Goal: Book appointment/travel/reservation

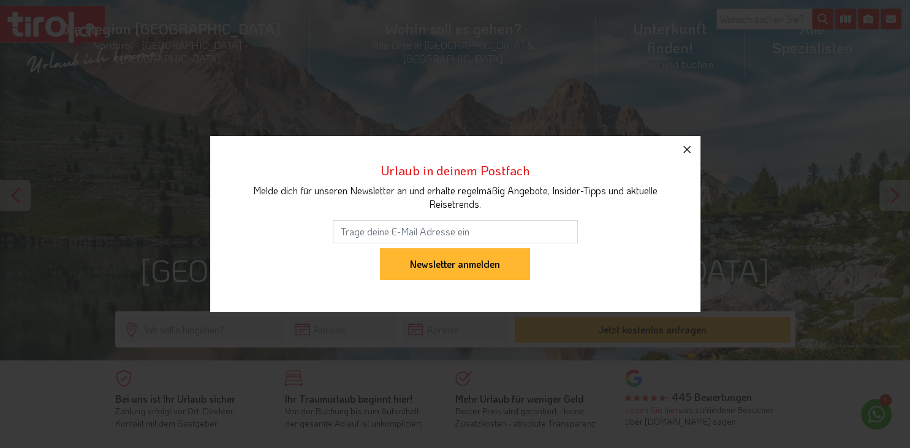
click at [699, 148] on button "button" at bounding box center [687, 149] width 27 height 27
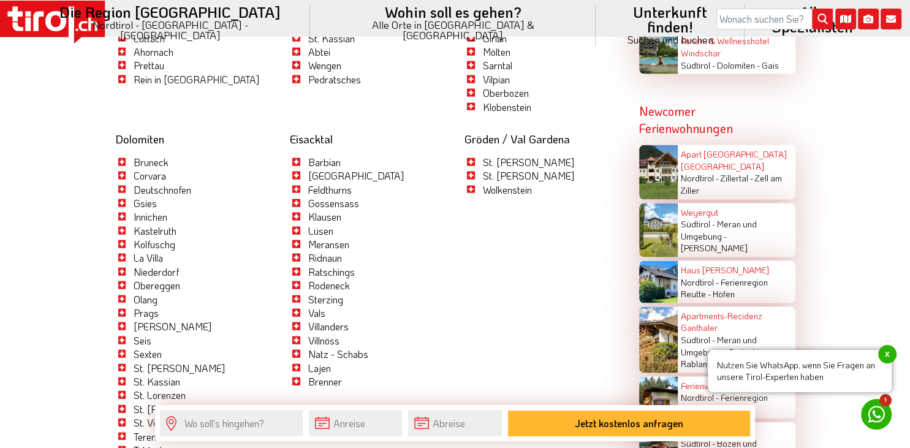
scroll to position [2395, 0]
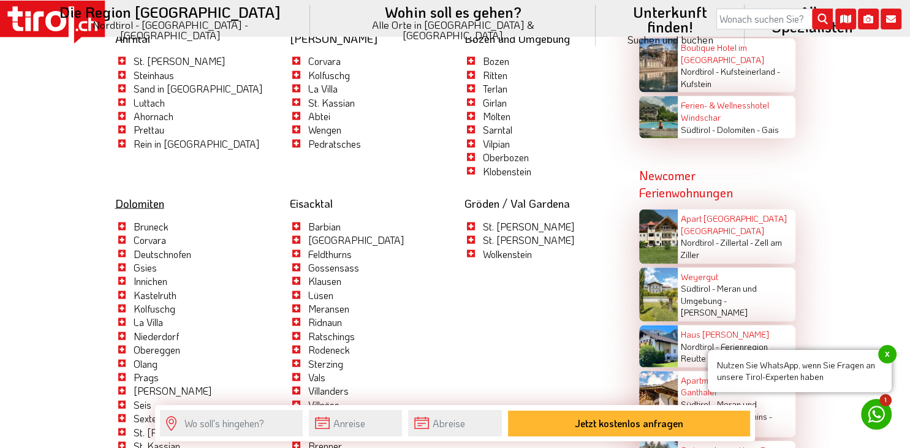
click at [124, 196] on link "Dolomiten" at bounding box center [139, 203] width 49 height 15
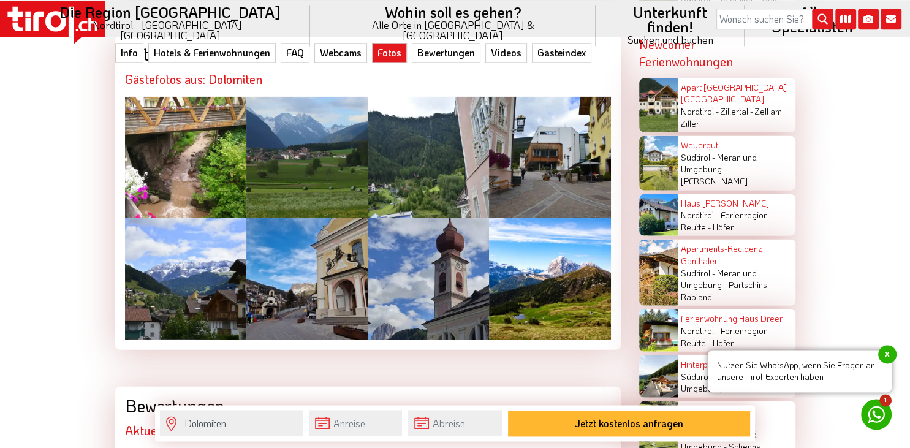
scroll to position [2848, 0]
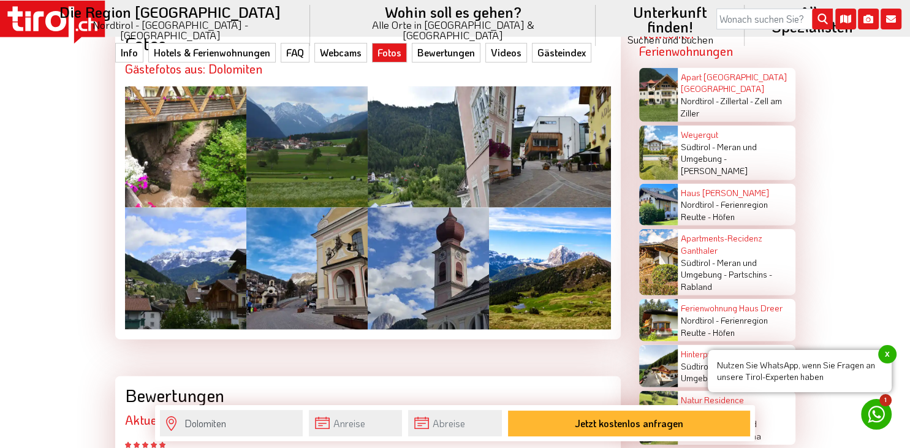
click at [516, 271] on div at bounding box center [549, 268] width 121 height 121
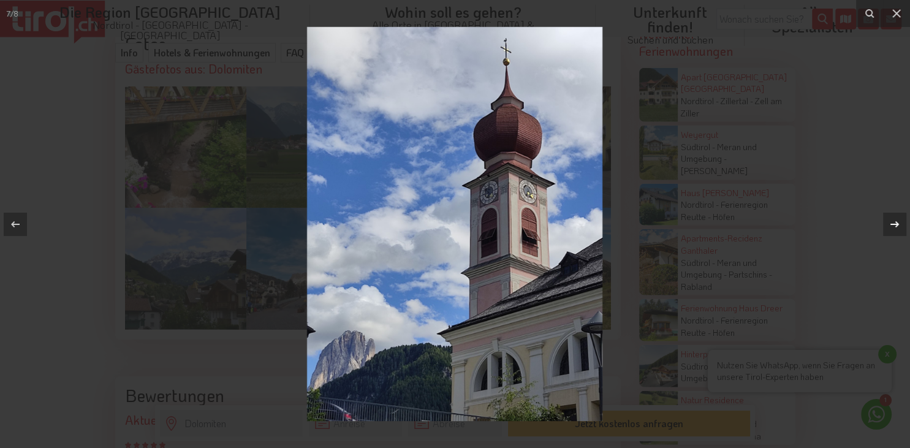
click at [891, 219] on icon at bounding box center [895, 224] width 15 height 15
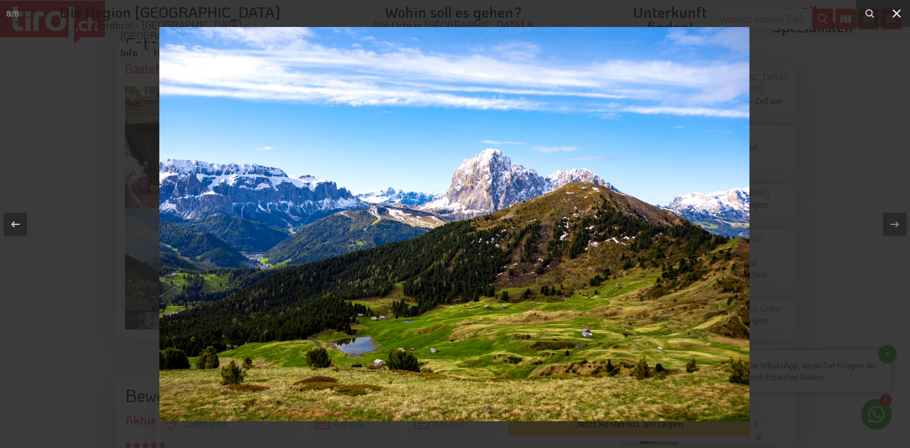
click at [901, 9] on icon at bounding box center [897, 13] width 15 height 15
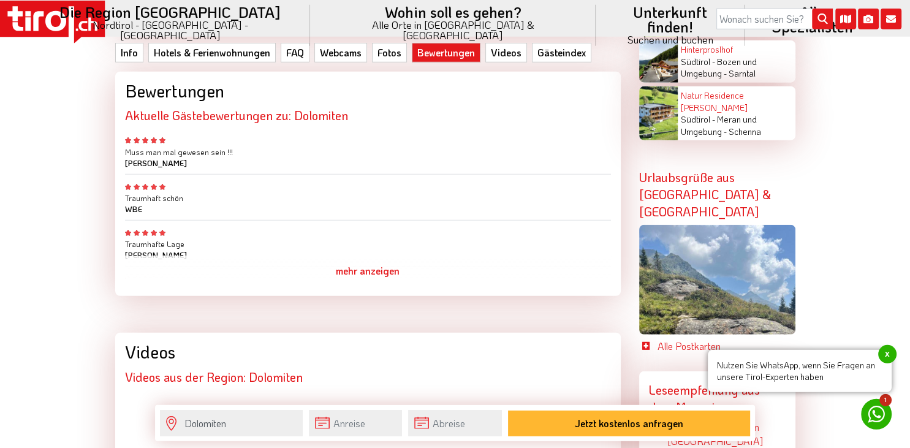
scroll to position [3107, 0]
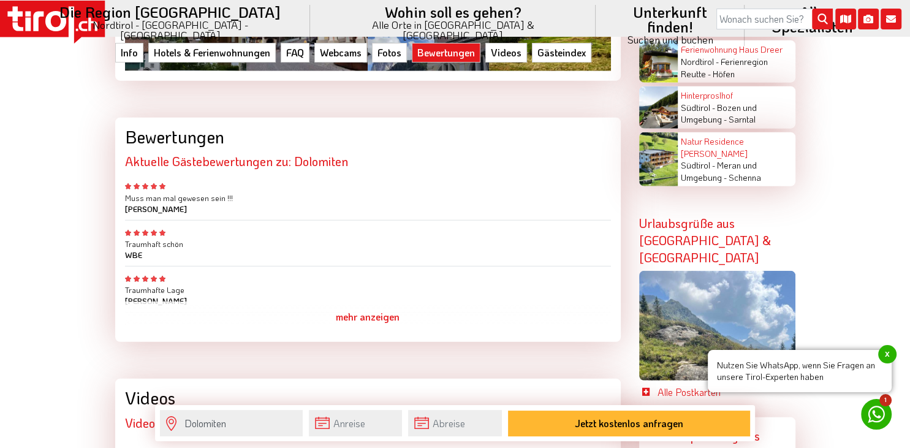
click at [695, 271] on div at bounding box center [717, 326] width 156 height 110
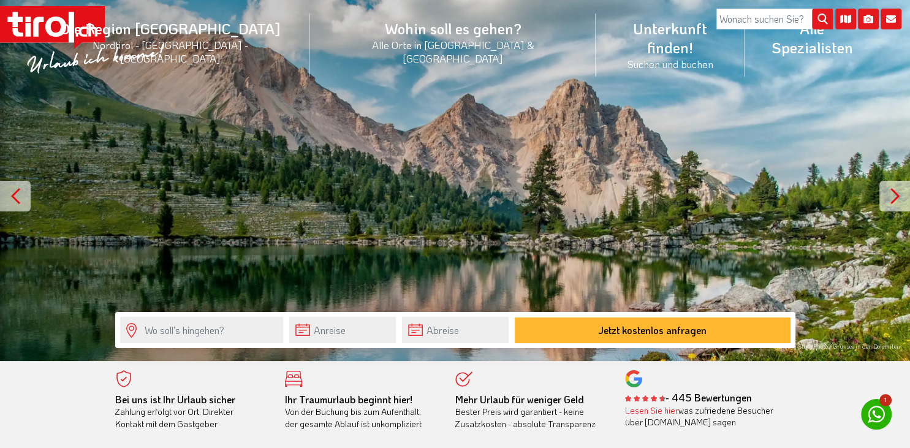
click at [902, 197] on div at bounding box center [895, 196] width 31 height 31
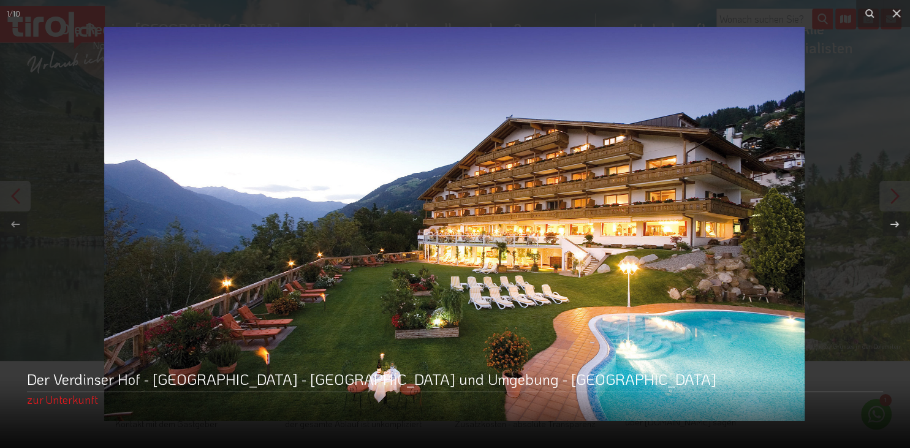
click at [902, 197] on button at bounding box center [888, 224] width 43 height 61
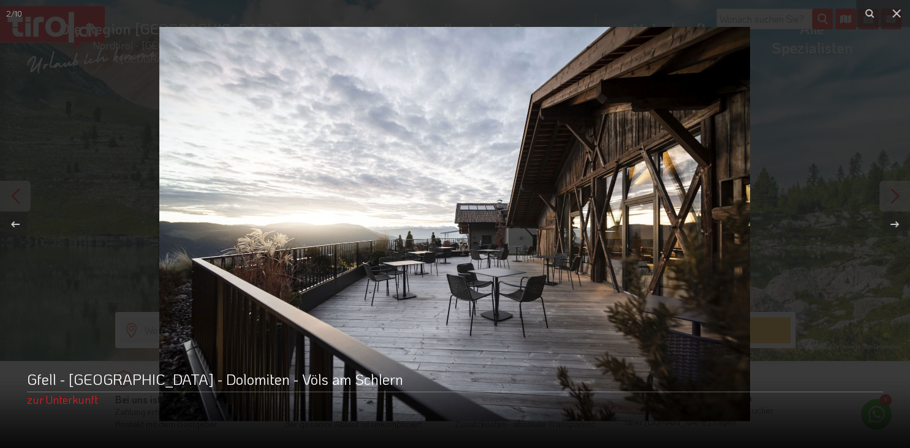
click at [902, 197] on button at bounding box center [888, 224] width 43 height 61
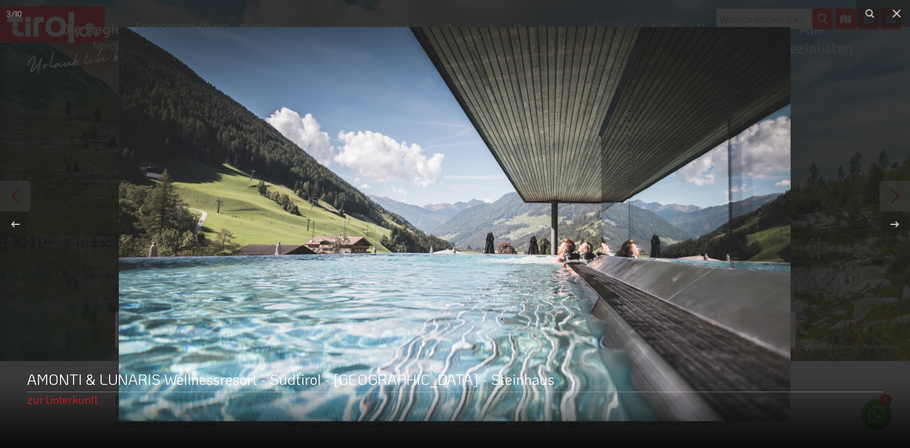
click at [902, 197] on button at bounding box center [888, 224] width 43 height 61
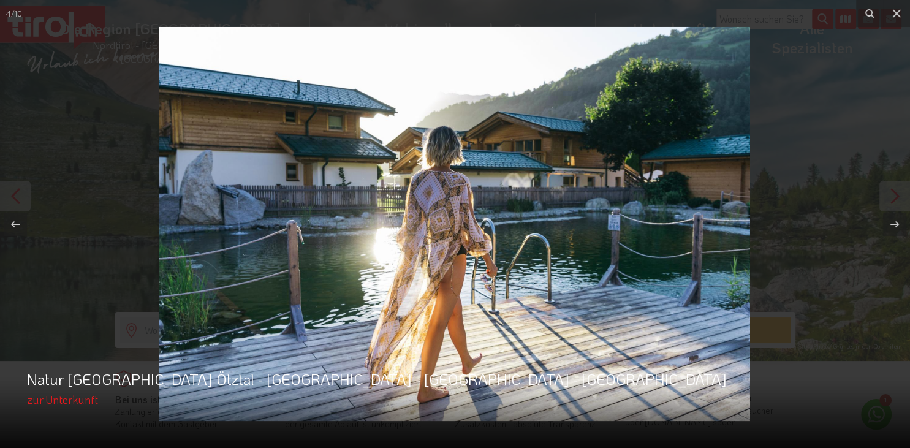
click at [902, 197] on button at bounding box center [888, 224] width 43 height 61
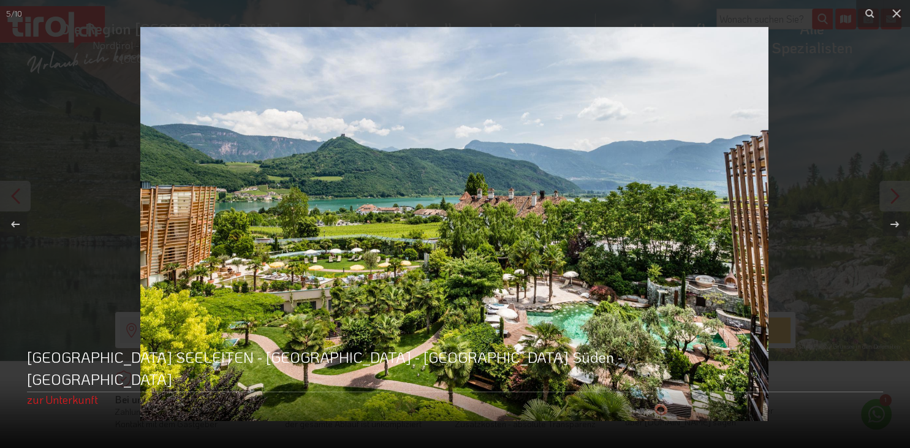
click at [902, 197] on button at bounding box center [888, 224] width 43 height 61
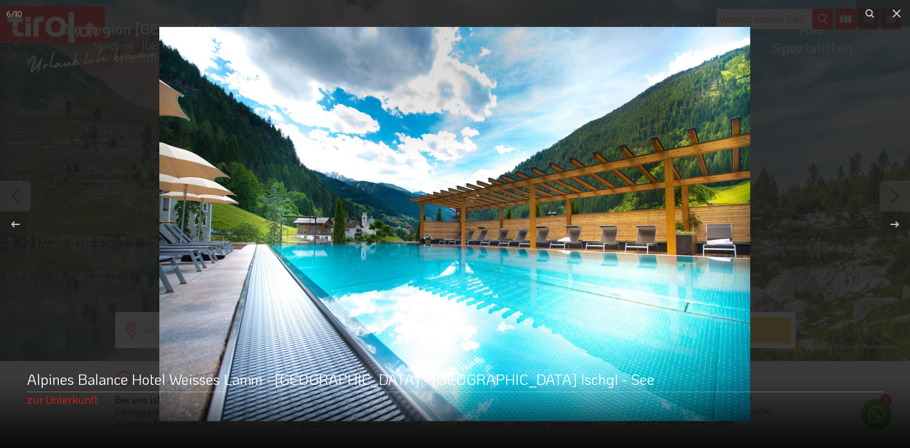
click at [902, 197] on button at bounding box center [888, 224] width 43 height 61
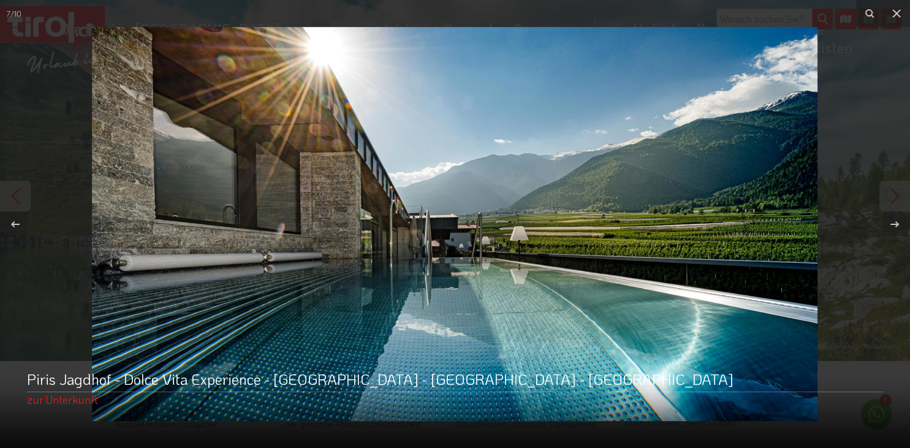
click at [902, 197] on button at bounding box center [888, 224] width 43 height 61
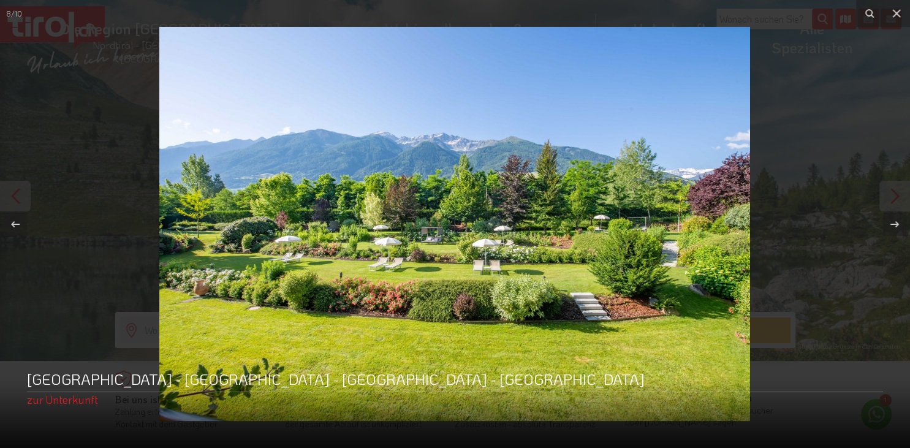
click at [902, 197] on button at bounding box center [888, 224] width 43 height 61
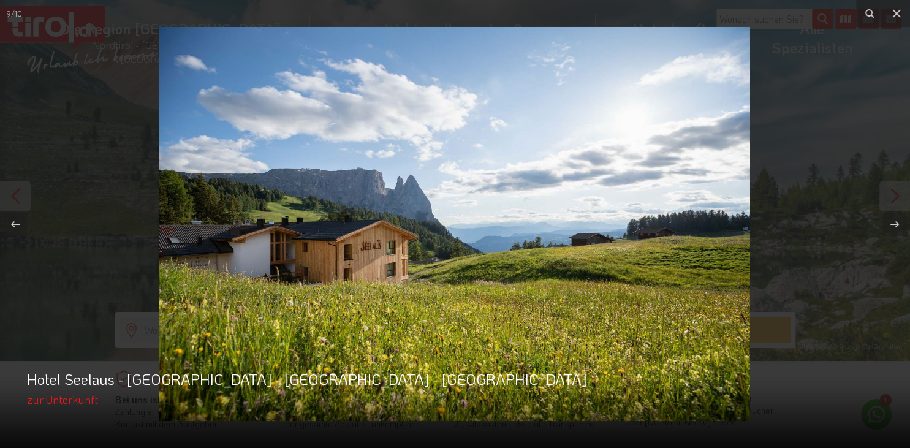
click at [902, 197] on button at bounding box center [888, 224] width 43 height 61
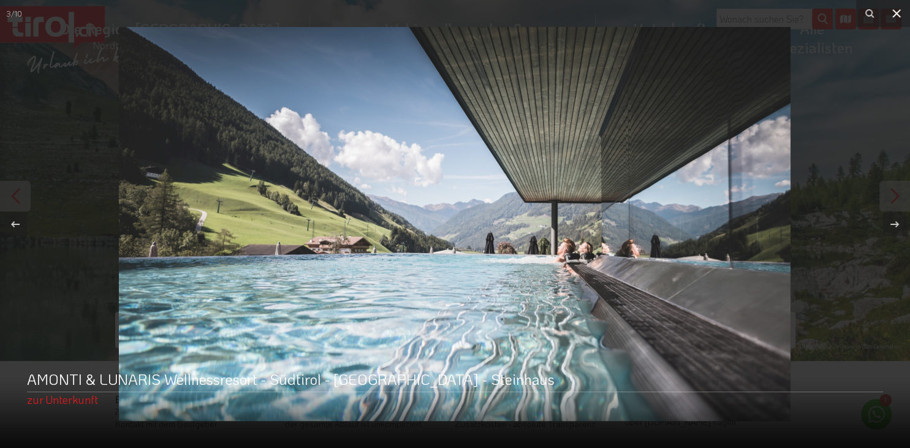
click at [893, 14] on icon at bounding box center [897, 13] width 15 height 15
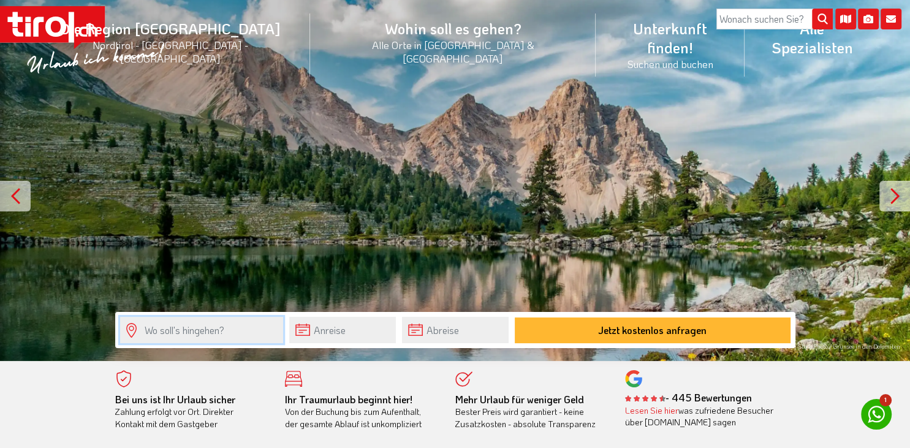
click at [194, 330] on input "text" at bounding box center [201, 330] width 163 height 26
type input "Altabadia"
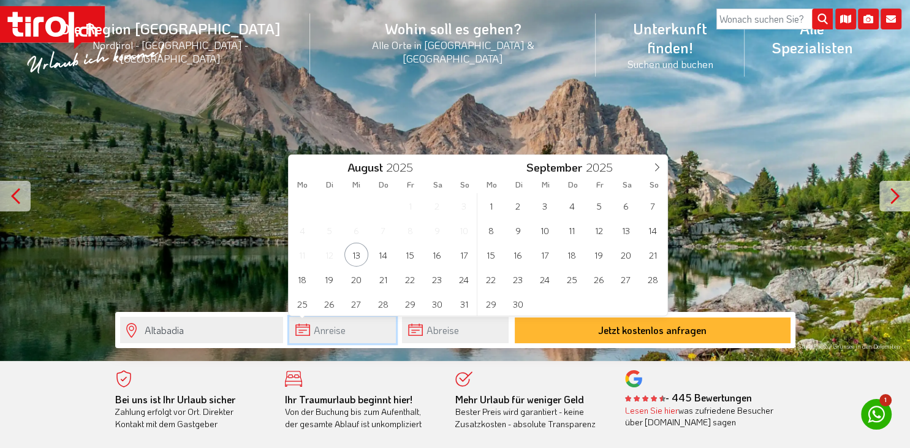
click at [327, 332] on input "text" at bounding box center [342, 330] width 107 height 26
click at [655, 170] on icon at bounding box center [657, 167] width 9 height 9
click at [650, 210] on span "5" at bounding box center [653, 206] width 24 height 24
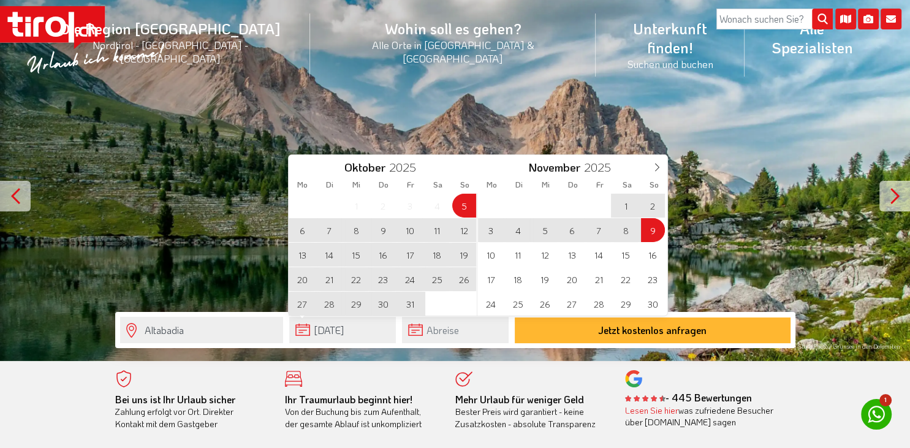
click at [651, 232] on span "9" at bounding box center [653, 230] width 24 height 24
type input "05-10-2025"
type input "09-11-2025"
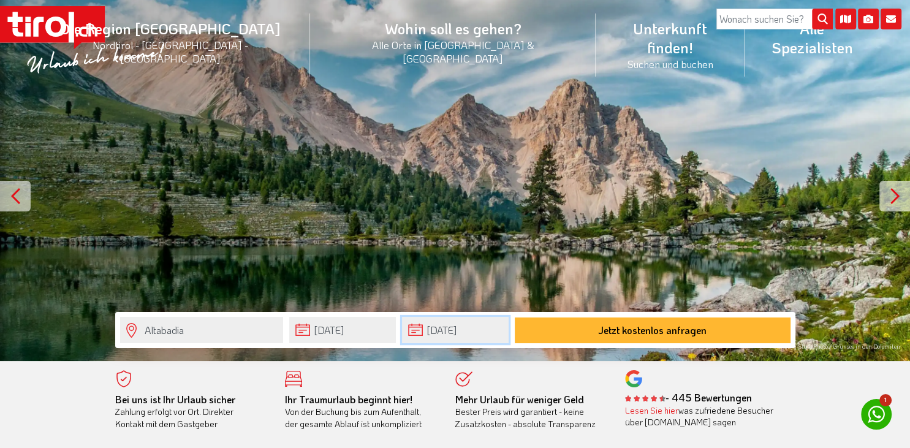
click at [473, 325] on input "09-11-2025" at bounding box center [455, 330] width 107 height 26
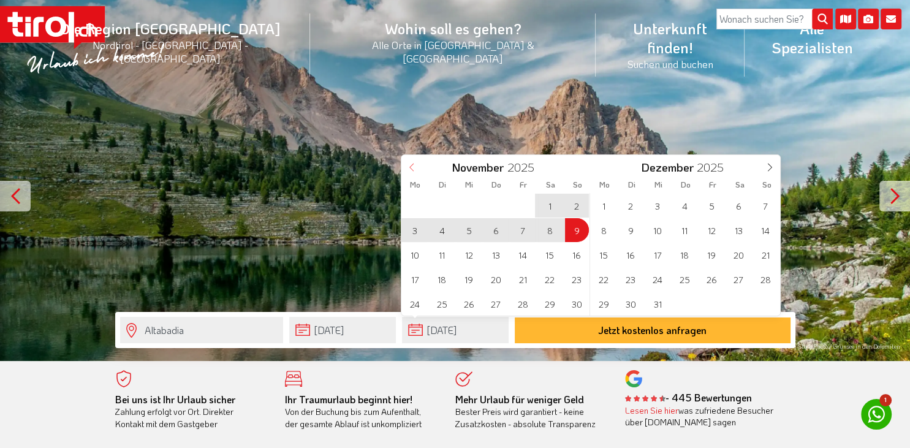
click at [410, 169] on icon at bounding box center [412, 167] width 9 height 9
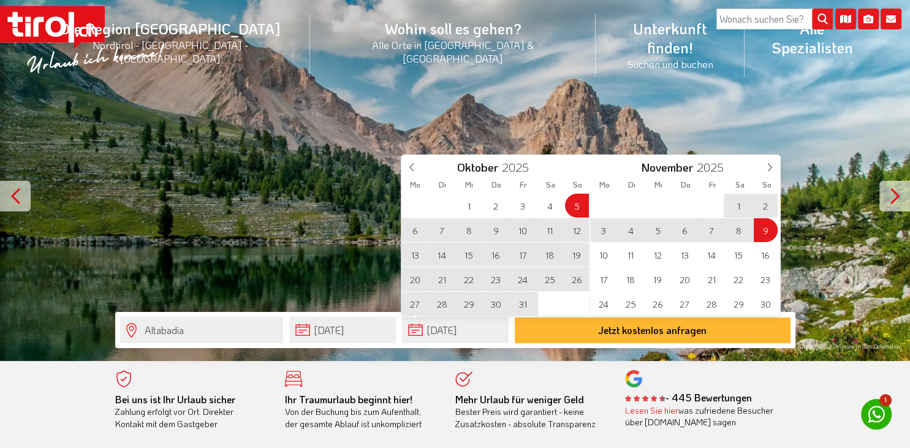
click at [577, 231] on span "12" at bounding box center [577, 230] width 24 height 24
type input "05-10-2025"
type input "12-10-2025"
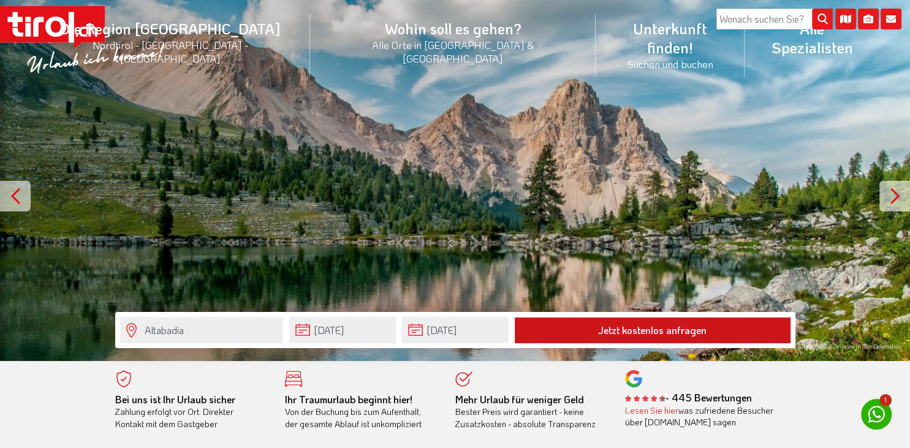
click at [573, 335] on button "Jetzt kostenlos anfragen" at bounding box center [653, 331] width 276 height 26
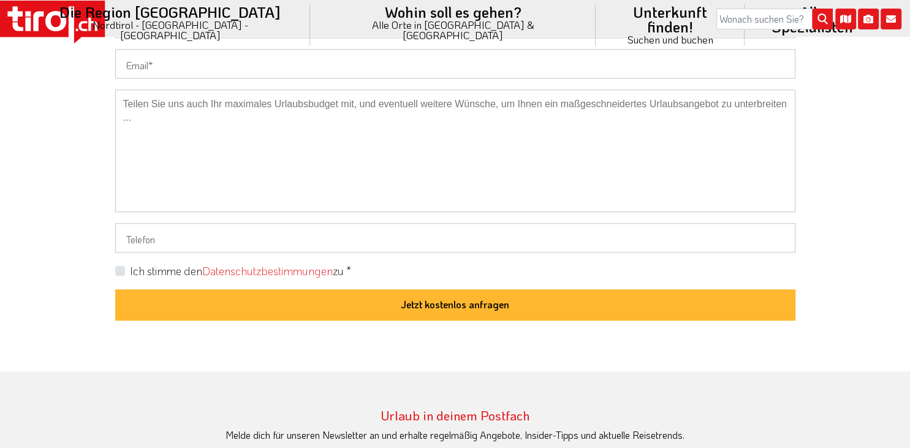
scroll to position [517, 0]
